Goal: Navigation & Orientation: Find specific page/section

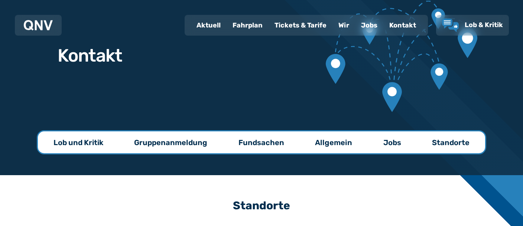
scroll to position [39, 0]
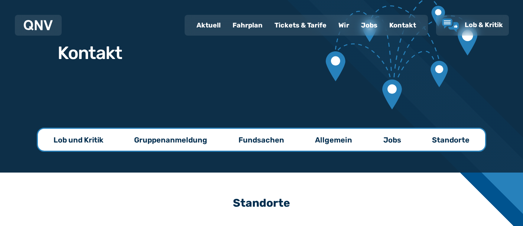
click at [368, 27] on div "Jobs" at bounding box center [369, 25] width 28 height 19
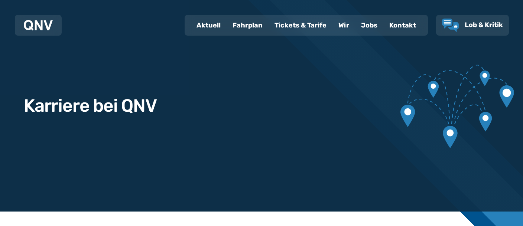
click at [207, 28] on div "Aktuell" at bounding box center [209, 25] width 36 height 19
select select "*"
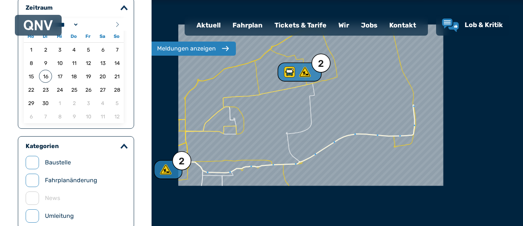
scroll to position [78, 0]
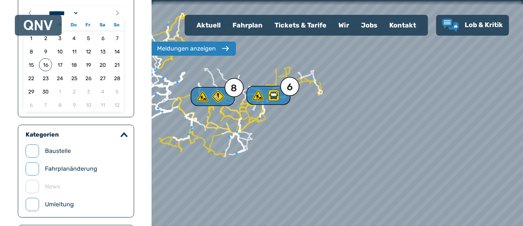
click at [342, 25] on div "Wir" at bounding box center [344, 25] width 23 height 19
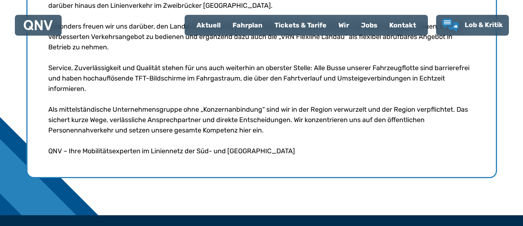
scroll to position [483, 0]
